Goal: Task Accomplishment & Management: Manage account settings

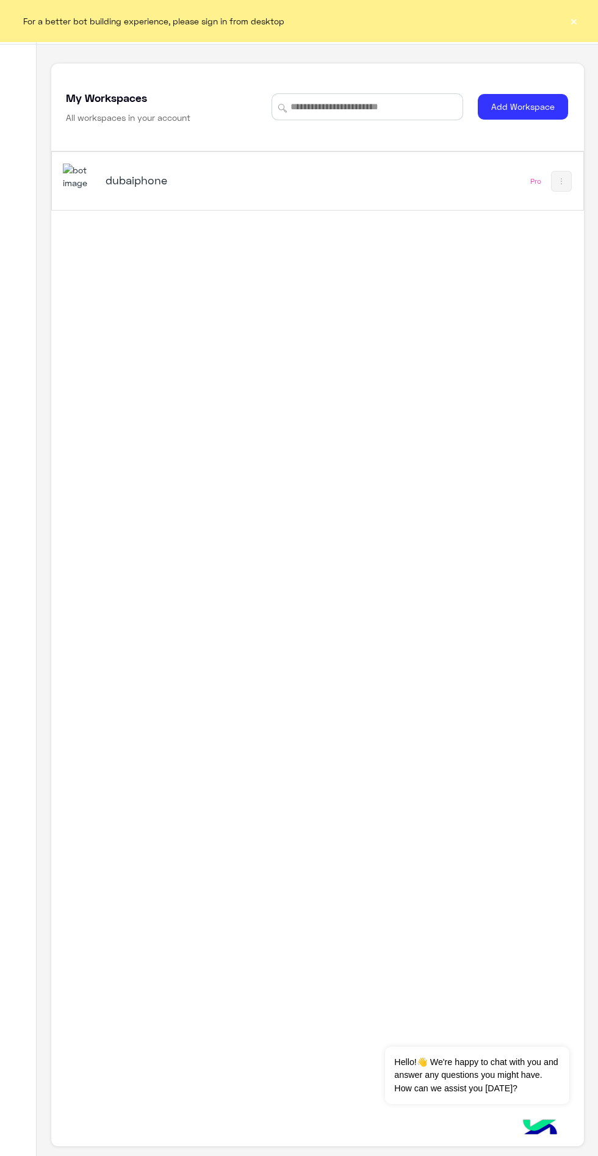
click at [153, 187] on h5 "dubaiphone" at bounding box center [197, 180] width 183 height 15
click at [146, 178] on div "dubaiphone" at bounding box center [215, 181] width 305 height 35
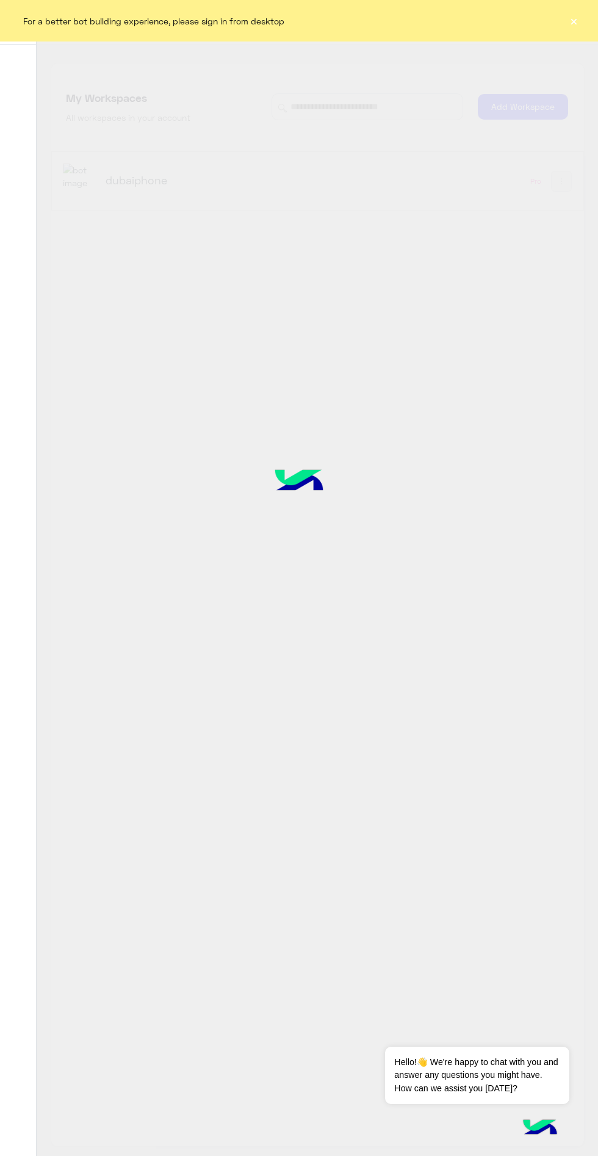
click at [573, 20] on button "×" at bounding box center [574, 21] width 12 height 12
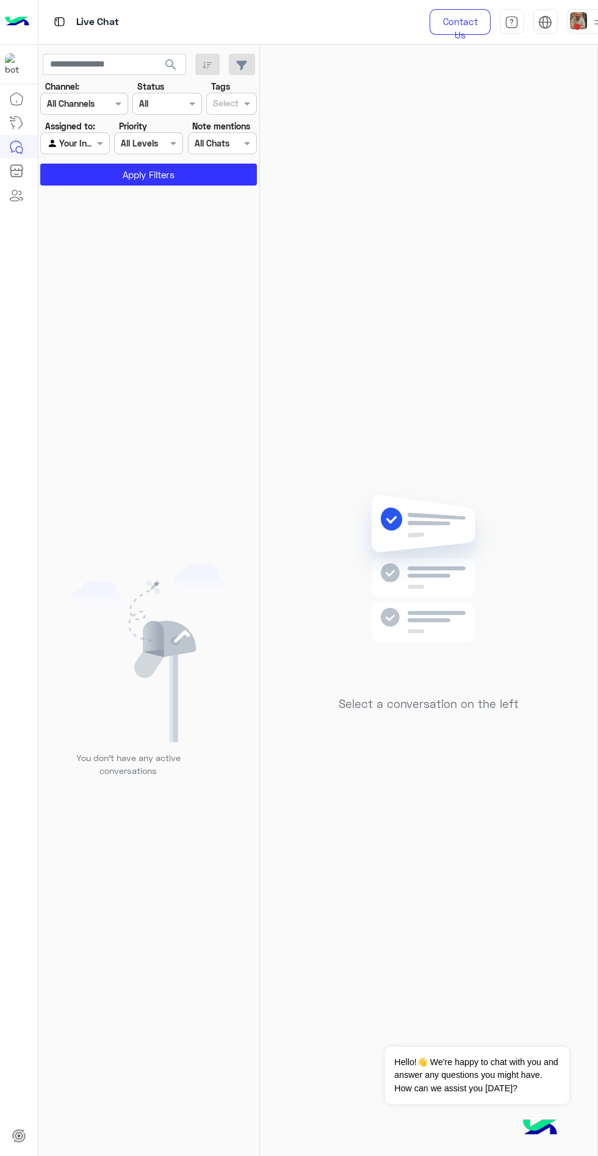
click at [578, 25] on span at bounding box center [577, 27] width 6 height 6
click at [543, 178] on label "Offline" at bounding box center [512, 173] width 133 height 22
